Goal: Task Accomplishment & Management: Manage account settings

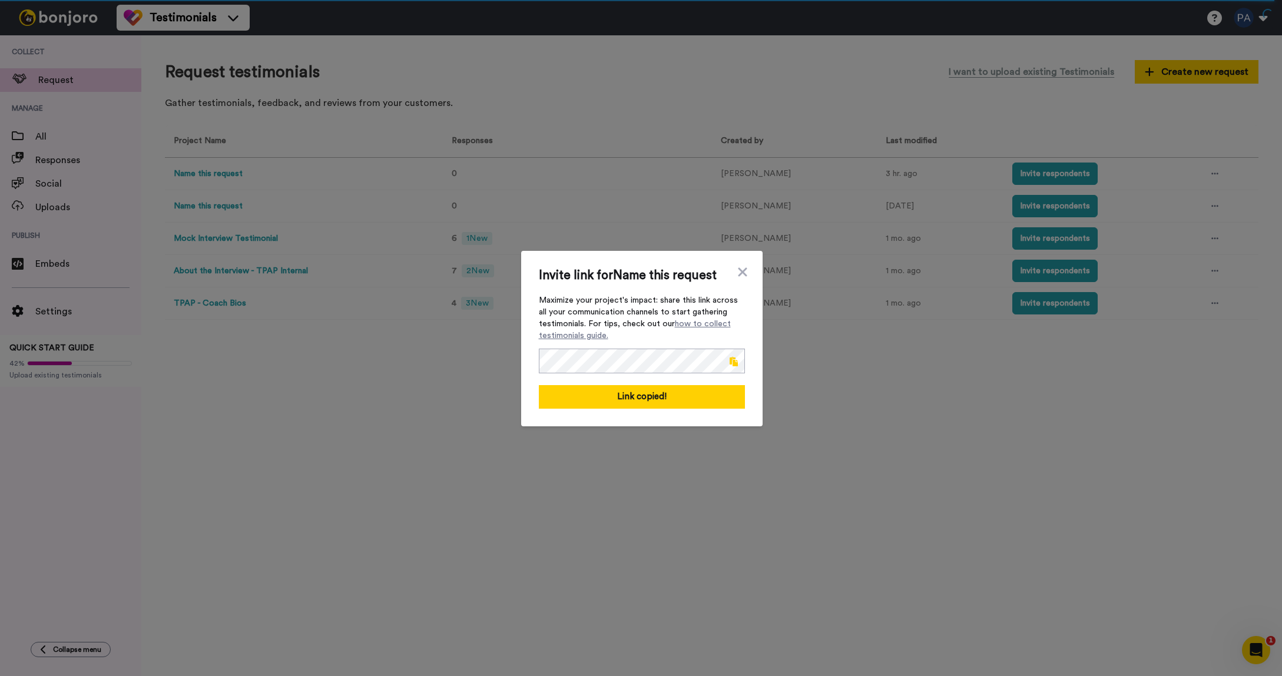
drag, startPoint x: 741, startPoint y: 273, endPoint x: 541, endPoint y: 186, distance: 217.9
click at [740, 273] on icon at bounding box center [742, 271] width 9 height 9
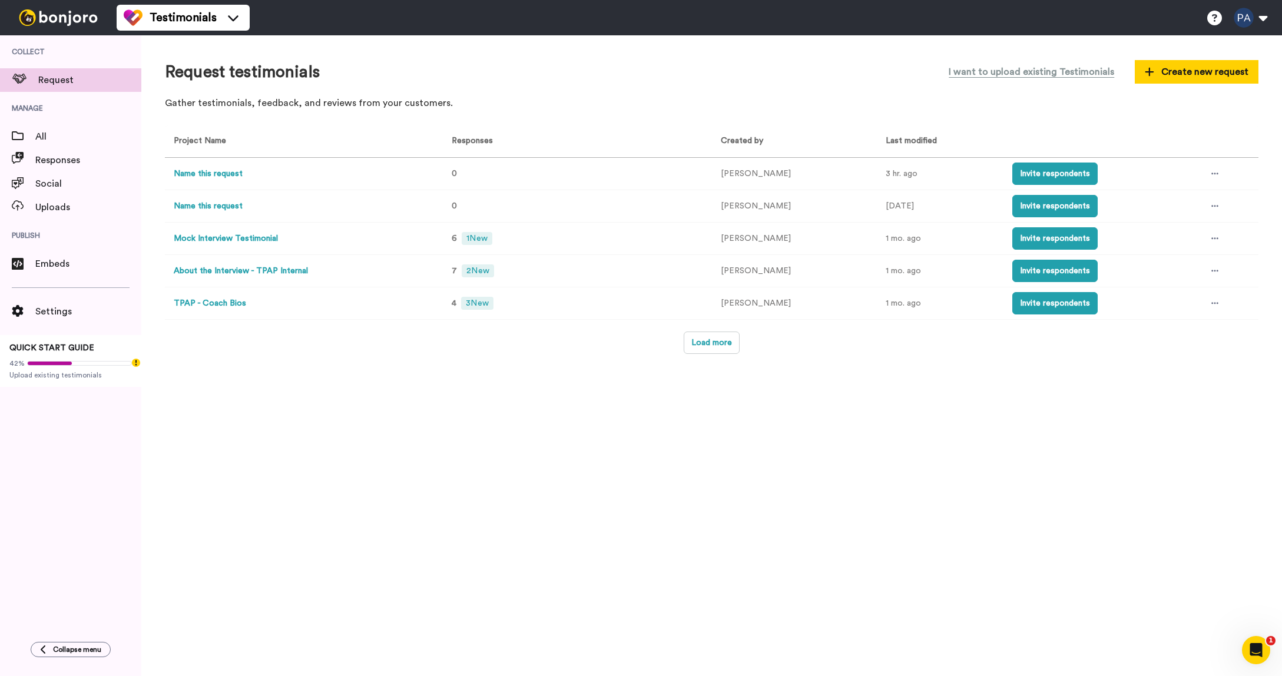
click at [211, 177] on button "Name this request" at bounding box center [208, 174] width 69 height 12
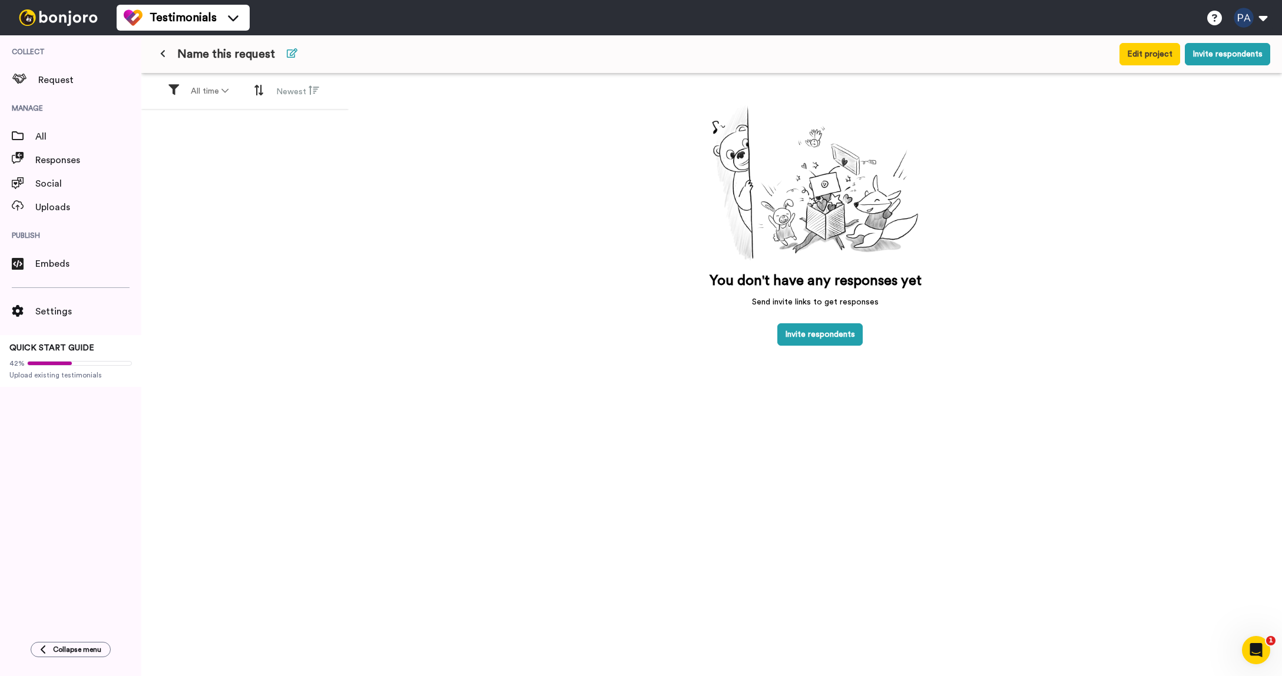
click at [287, 50] on icon at bounding box center [292, 52] width 11 height 9
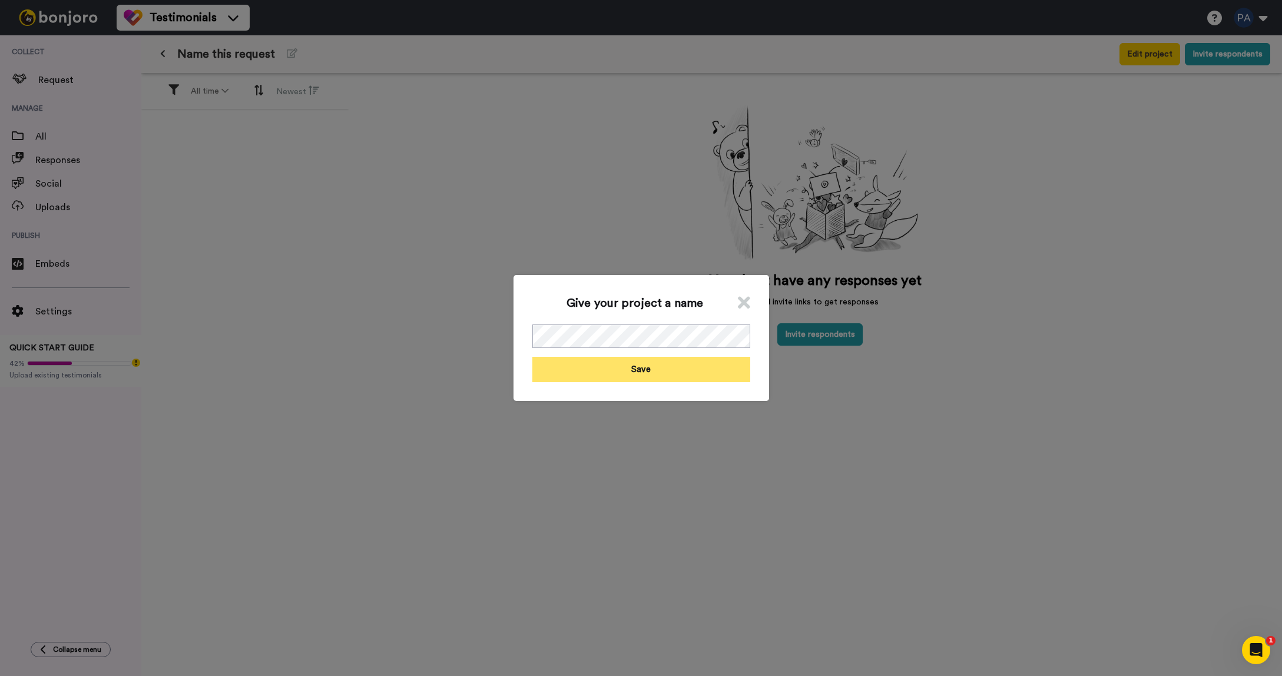
click at [625, 363] on button "Save" at bounding box center [641, 369] width 218 height 25
